Goal: Find specific page/section: Find specific page/section

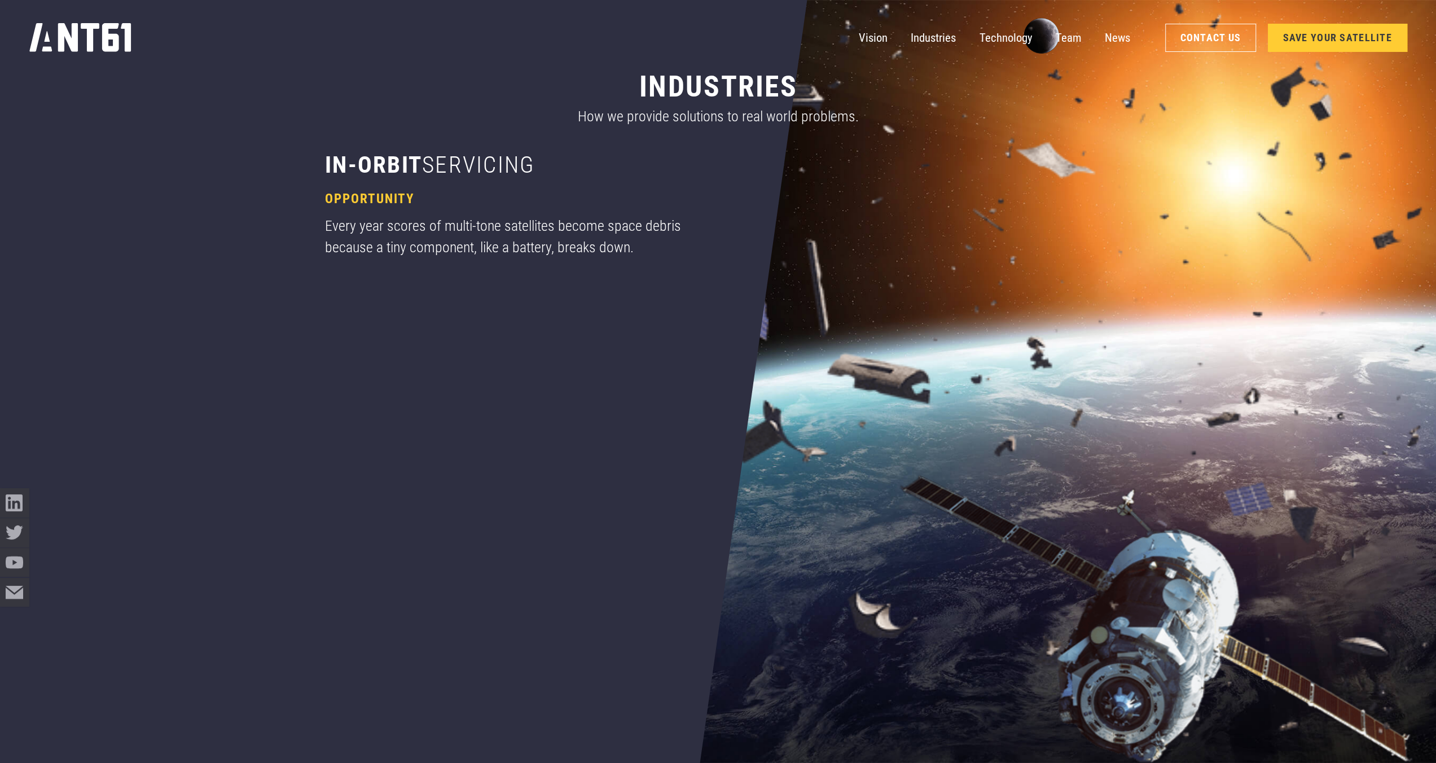
scroll to position [1242, 0]
click at [1066, 39] on link "Team" at bounding box center [1069, 37] width 26 height 29
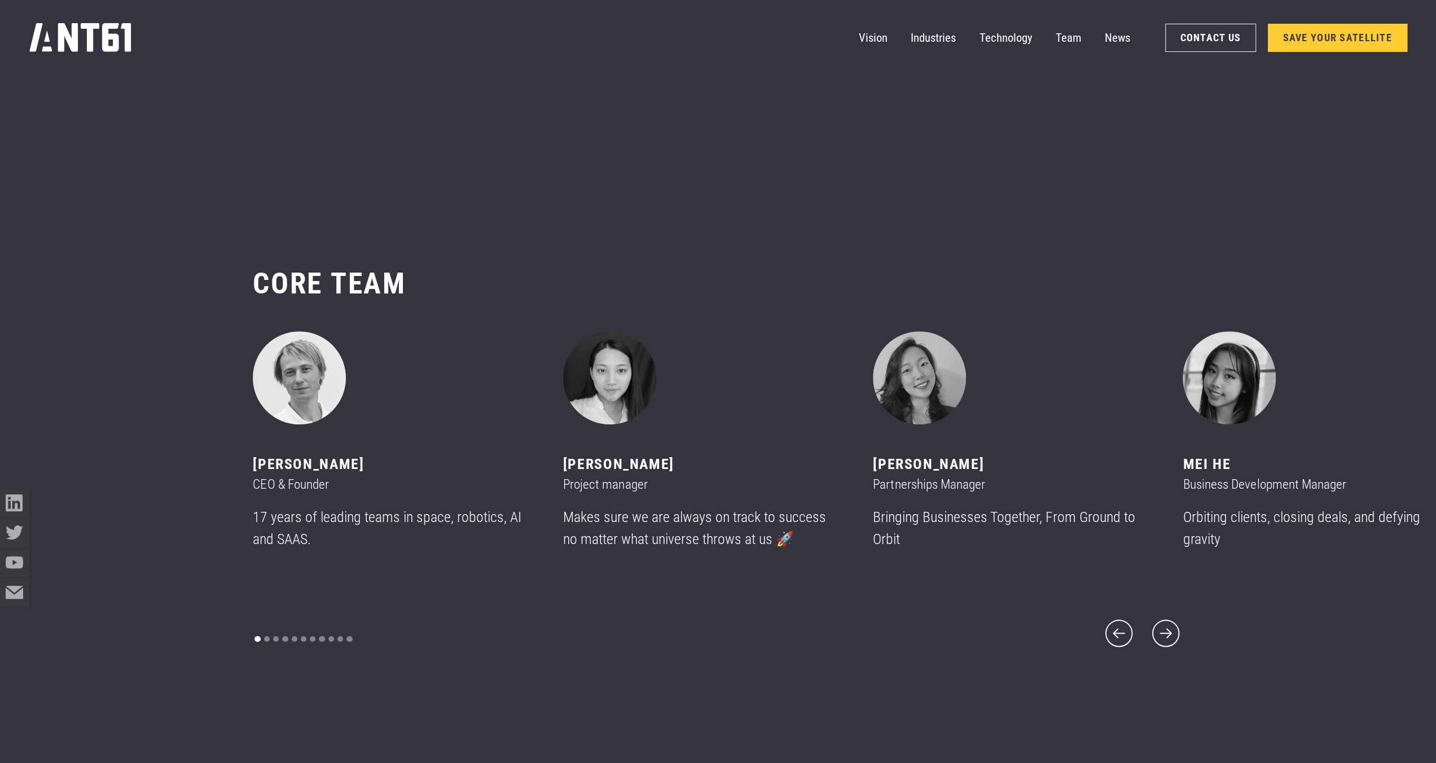
scroll to position [9081, 0]
click at [1168, 620] on icon "next slide" at bounding box center [1166, 632] width 35 height 35
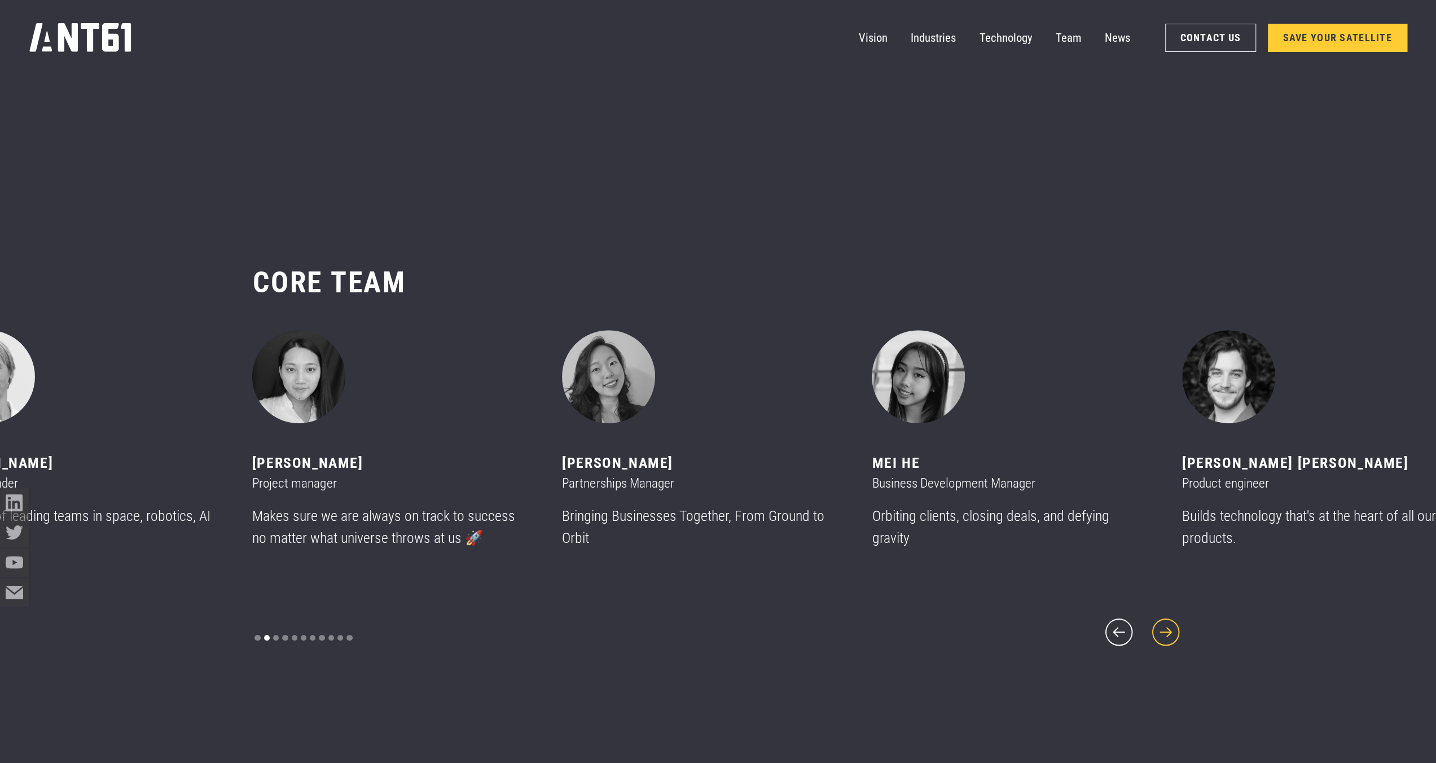
click at [1168, 620] on icon "next slide" at bounding box center [1166, 632] width 35 height 35
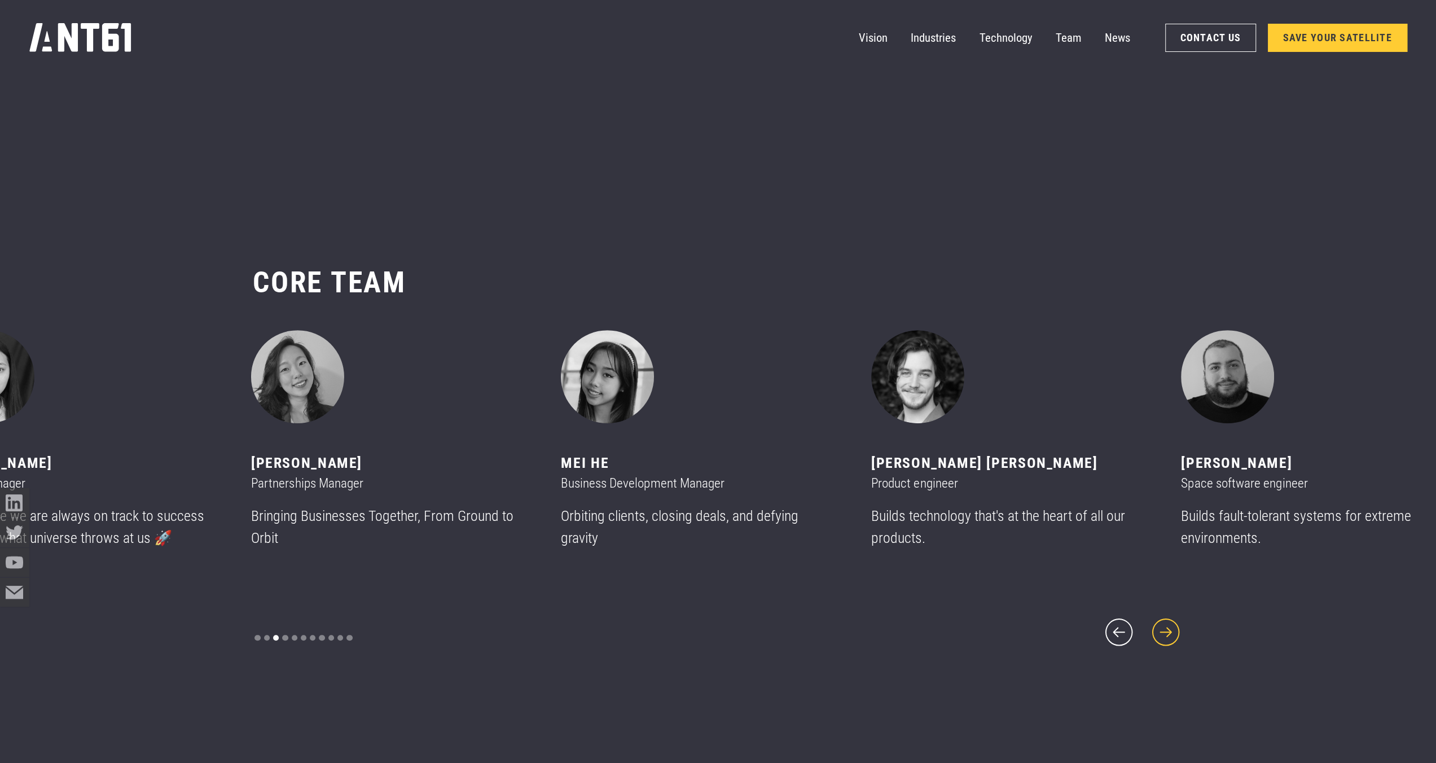
click at [1168, 620] on icon "next slide" at bounding box center [1166, 632] width 35 height 35
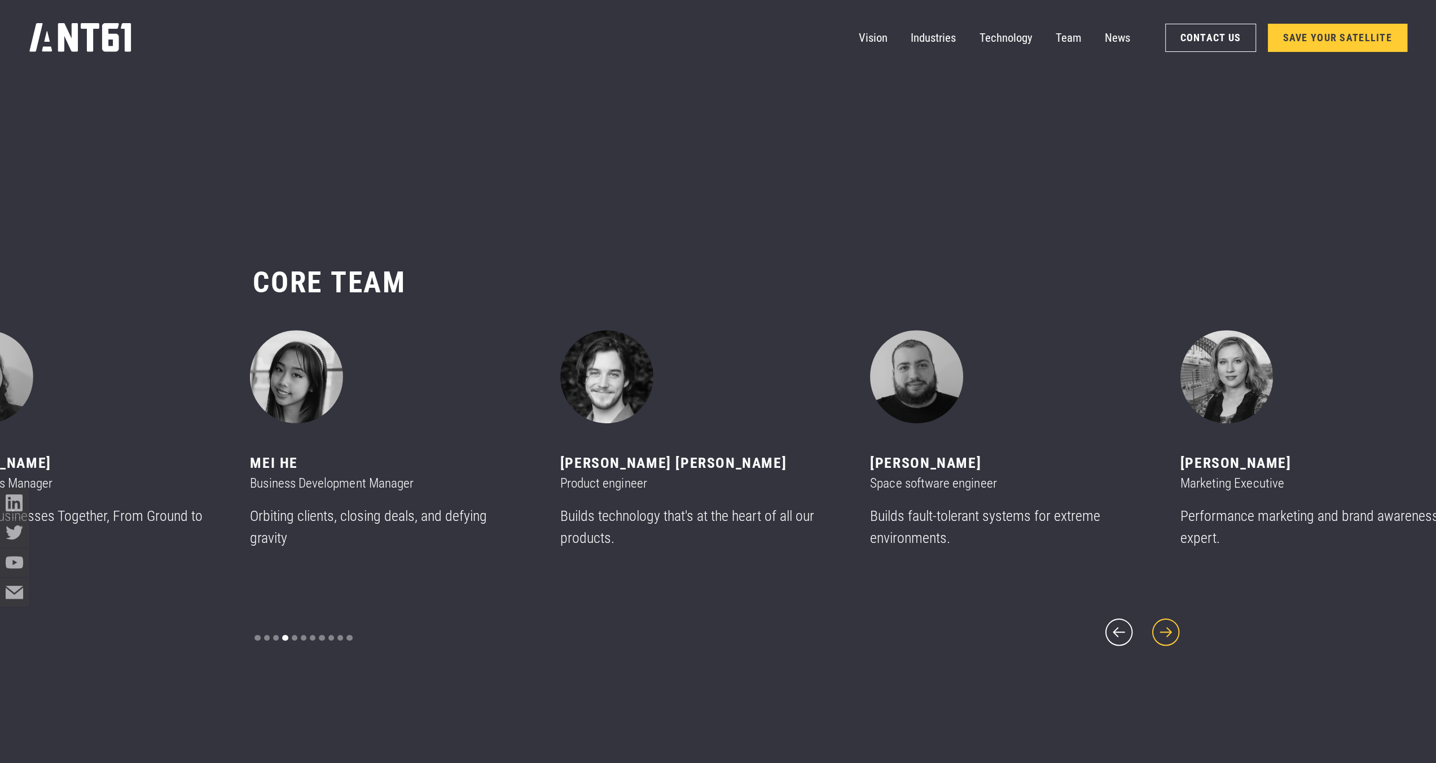
click at [1168, 620] on icon "next slide" at bounding box center [1166, 632] width 35 height 35
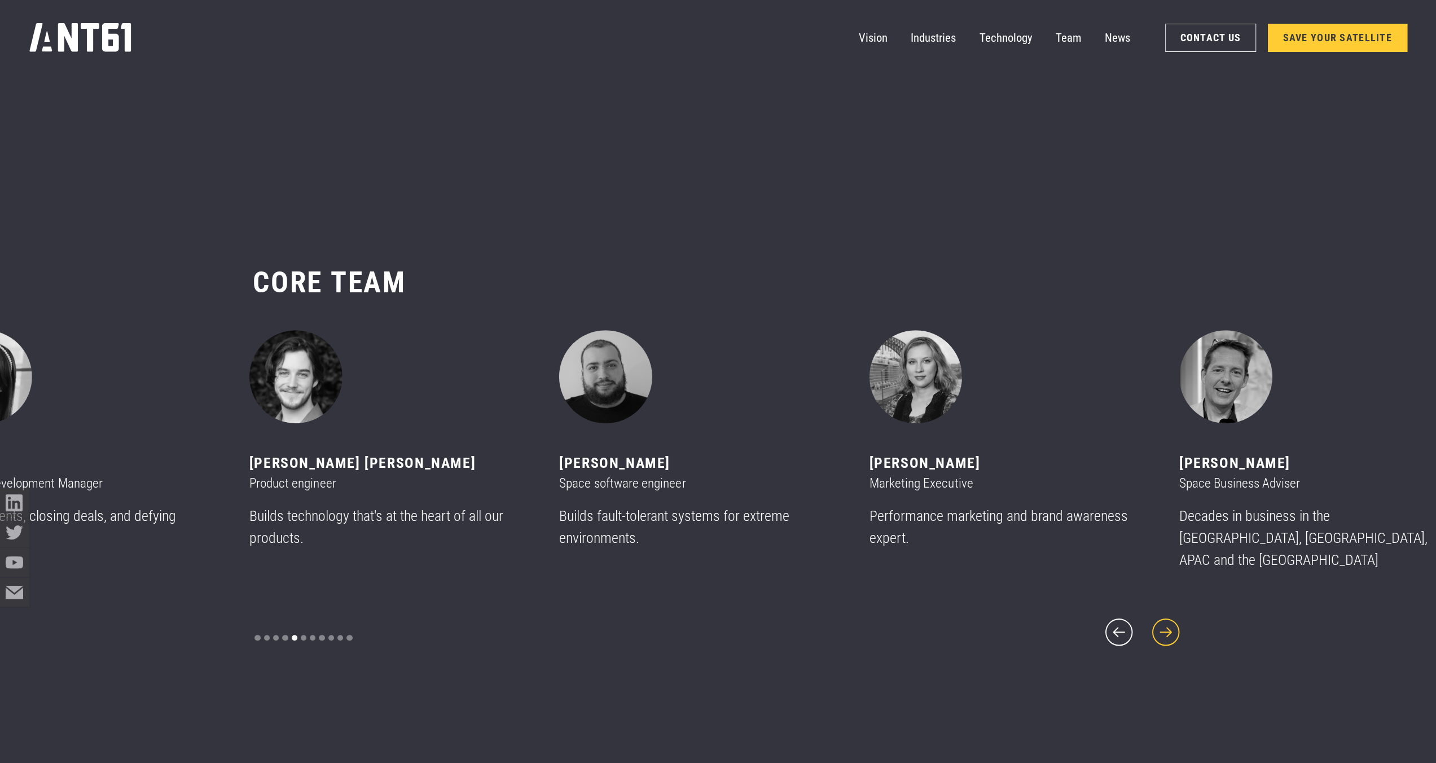
click at [1168, 620] on icon "next slide" at bounding box center [1166, 632] width 35 height 35
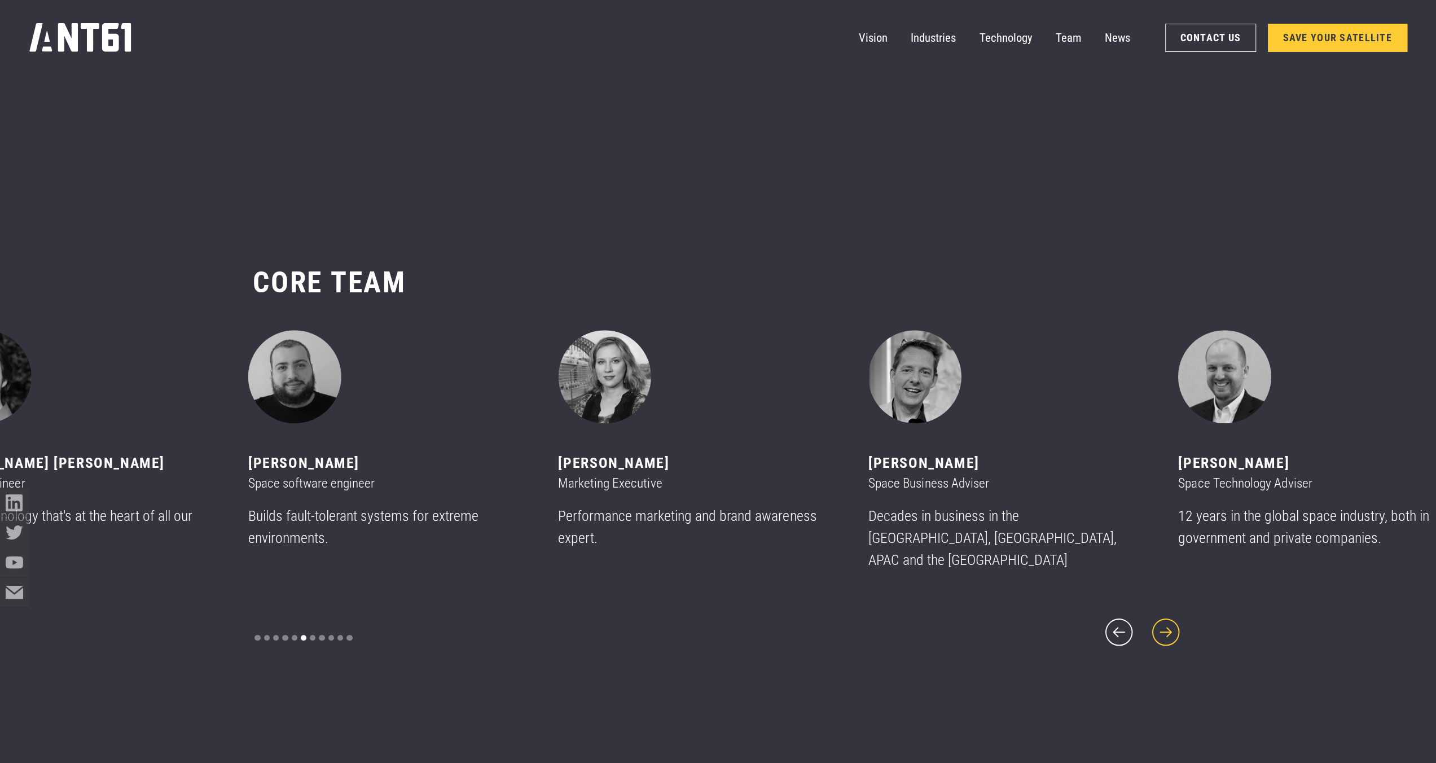
click at [1168, 620] on icon "next slide" at bounding box center [1166, 632] width 35 height 35
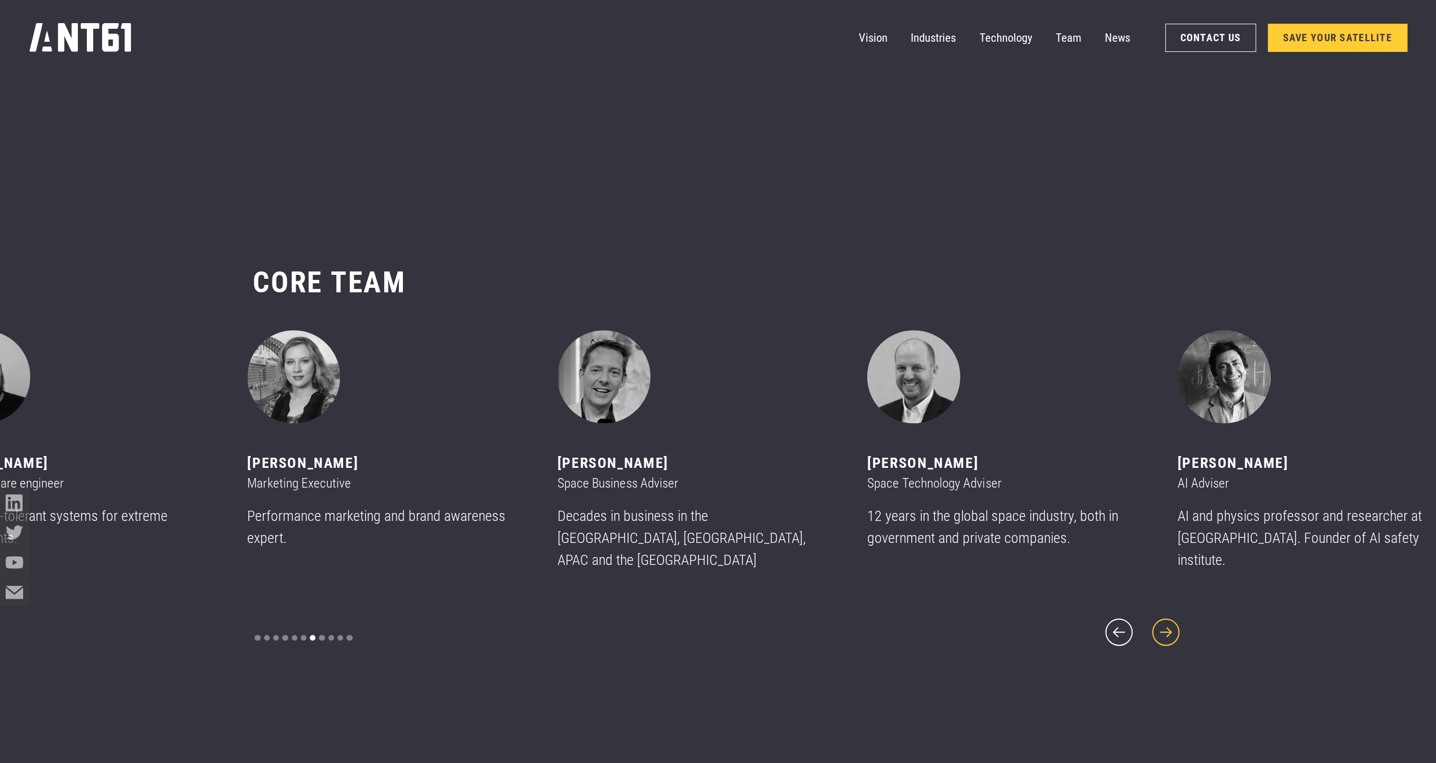
click at [1168, 620] on icon "next slide" at bounding box center [1166, 632] width 35 height 35
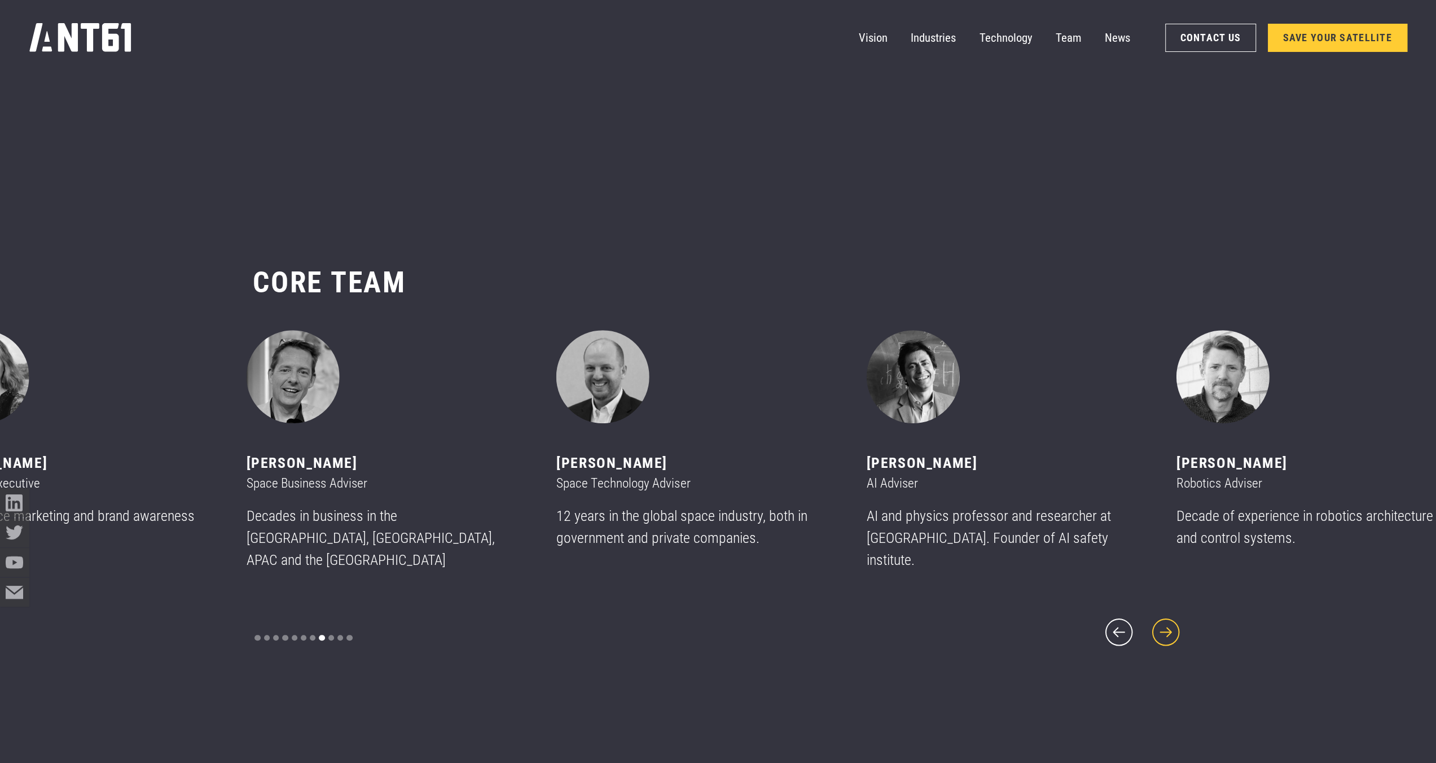
click at [1168, 620] on icon "next slide" at bounding box center [1166, 632] width 35 height 35
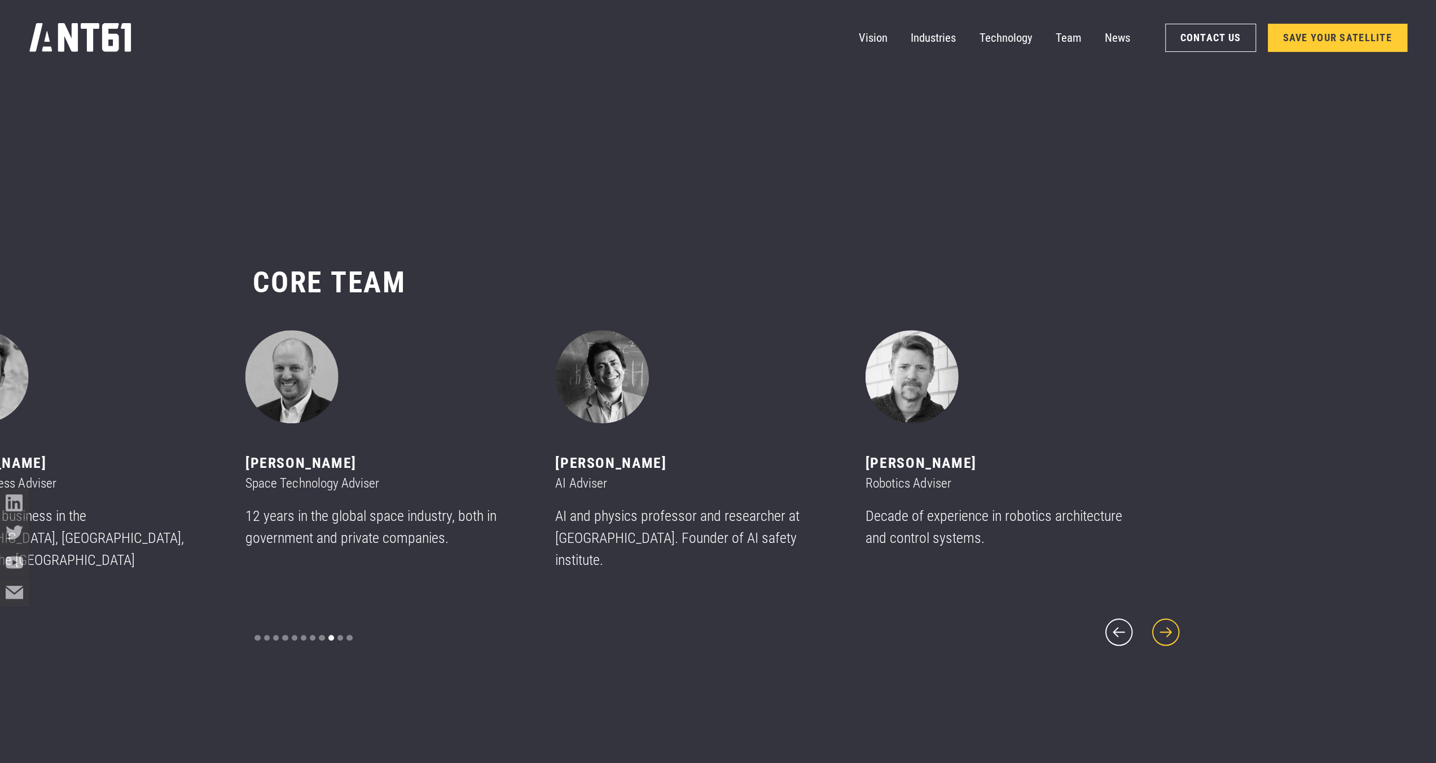
click at [1168, 620] on icon "next slide" at bounding box center [1166, 632] width 35 height 35
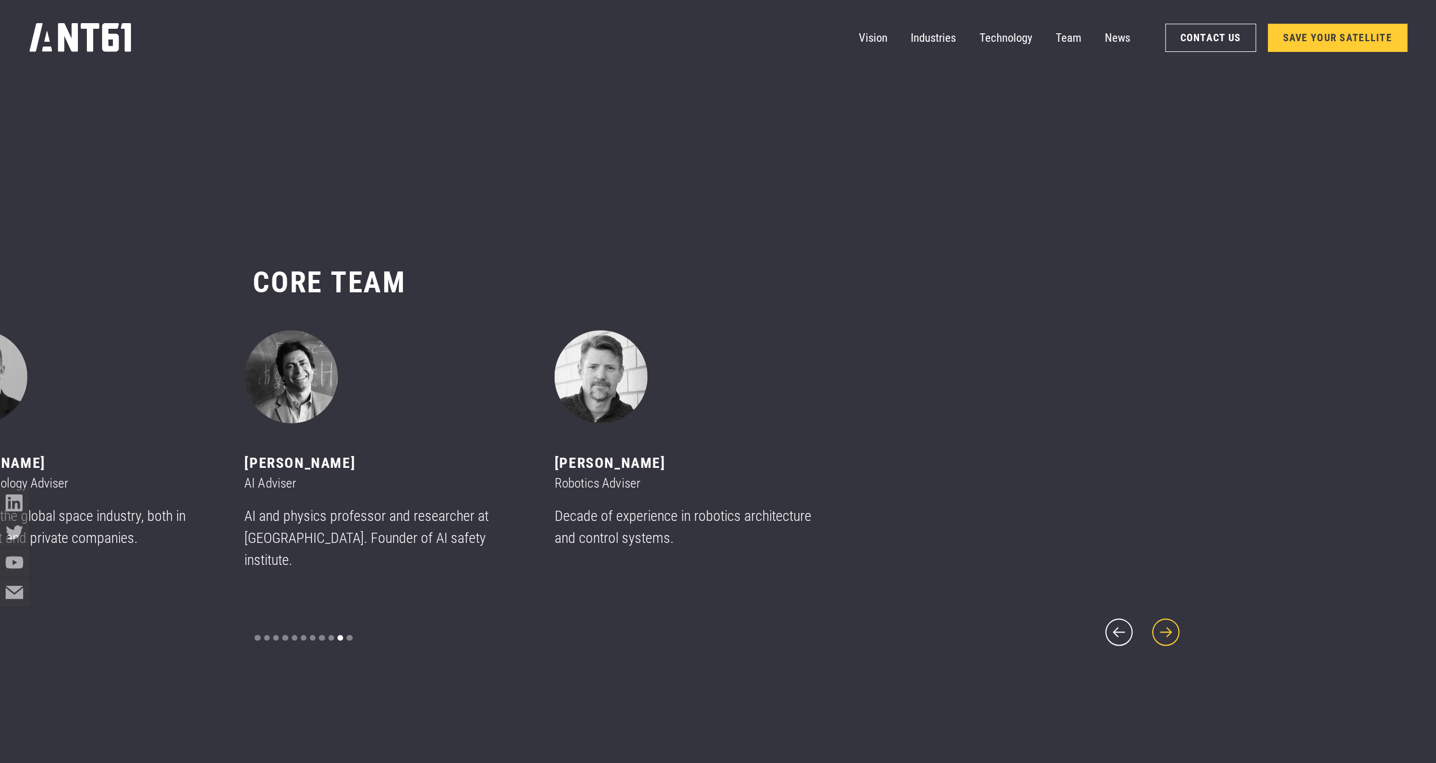
click at [1168, 620] on icon "next slide" at bounding box center [1166, 632] width 35 height 35
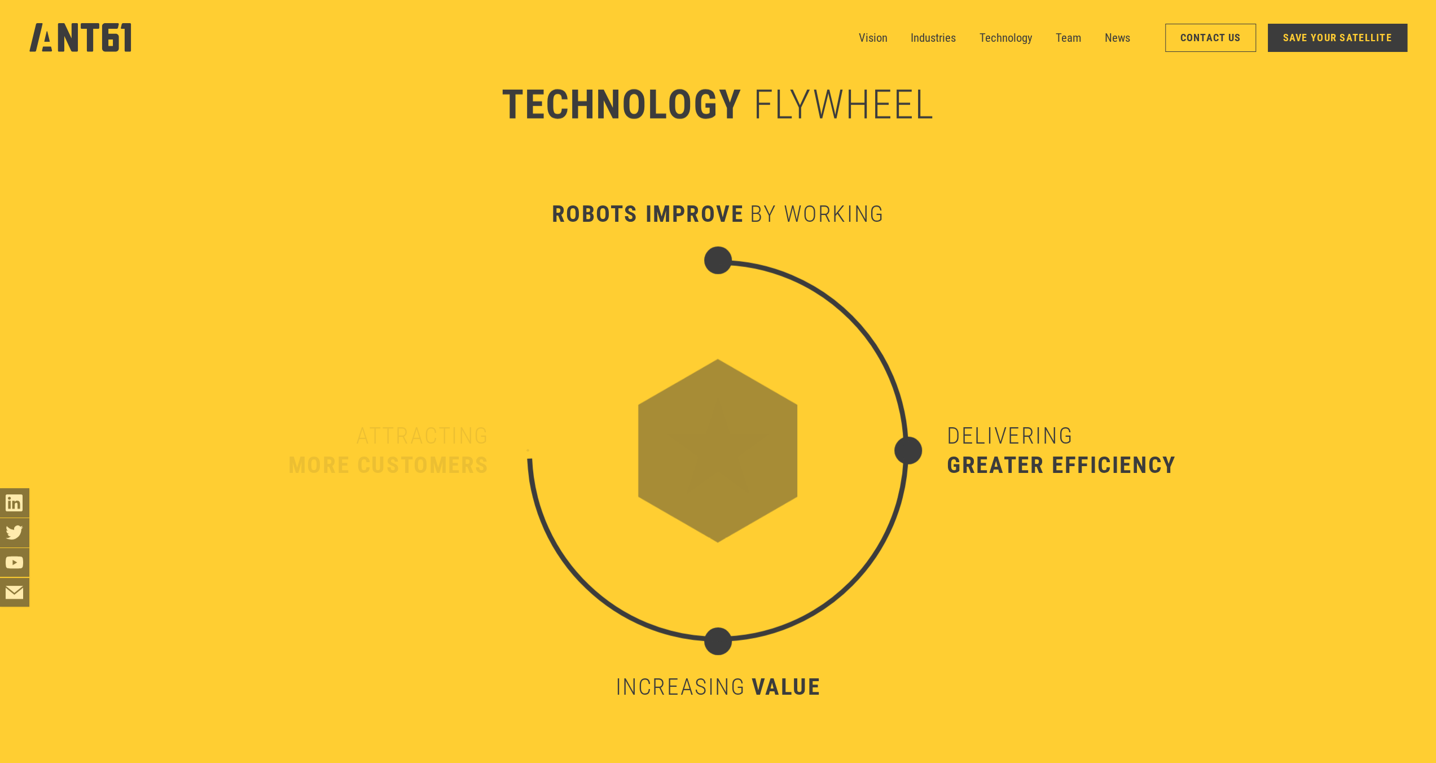
scroll to position [6993, 0]
